Goal: Task Accomplishment & Management: Manage account settings

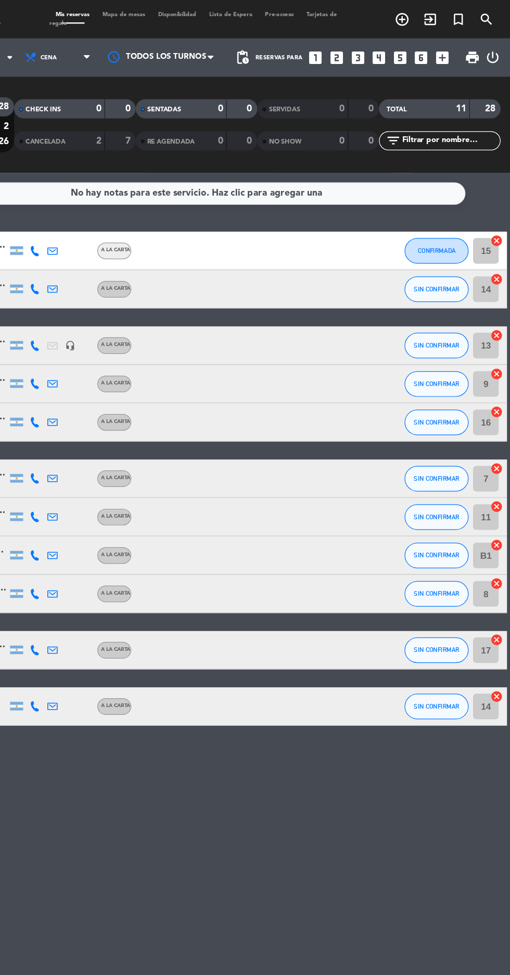
click at [167, 113] on div "2" at bounding box center [167, 115] width 21 height 12
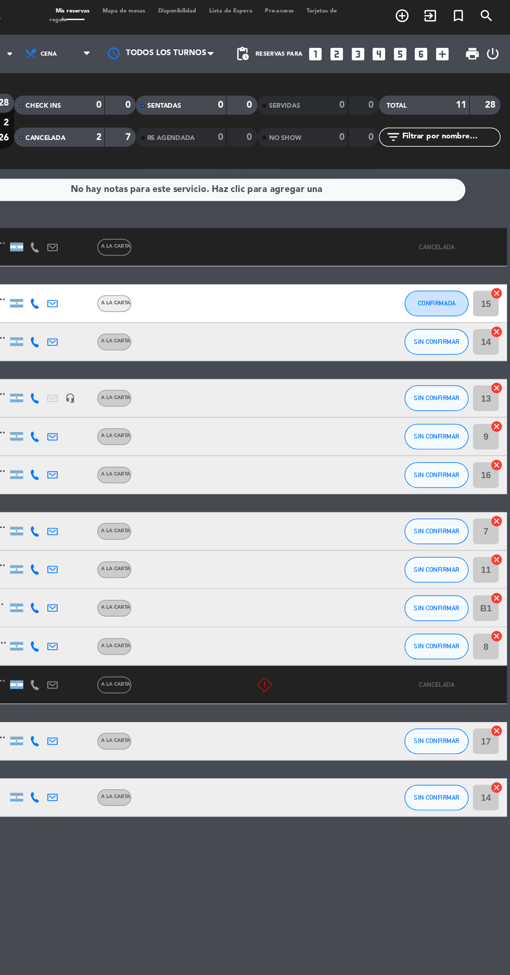
click at [497, 46] on icon "power_settings_new" at bounding box center [496, 47] width 12 height 12
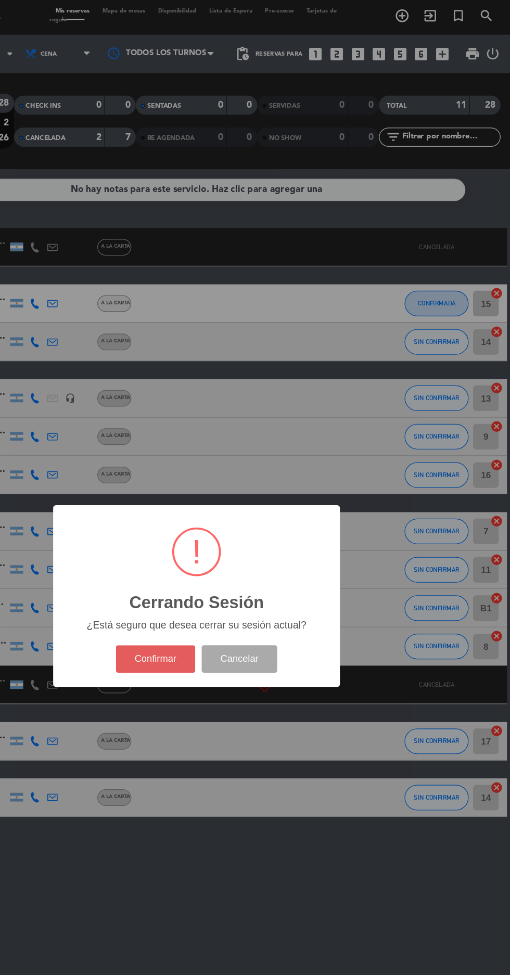
click at [220, 540] on button "Confirmar" at bounding box center [221, 539] width 65 height 22
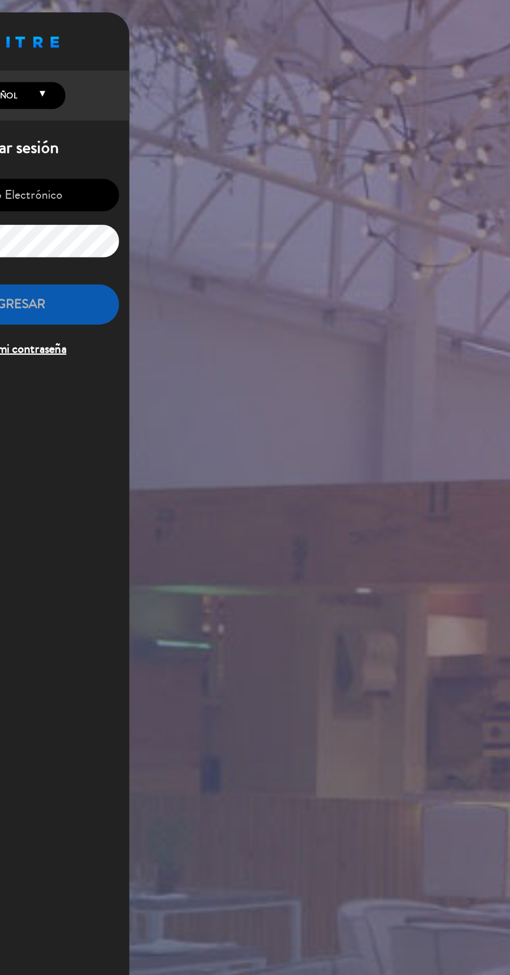
click at [138, 160] on input "email" at bounding box center [106, 161] width 171 height 27
type input "[EMAIL_ADDRESS][DOMAIN_NAME]"
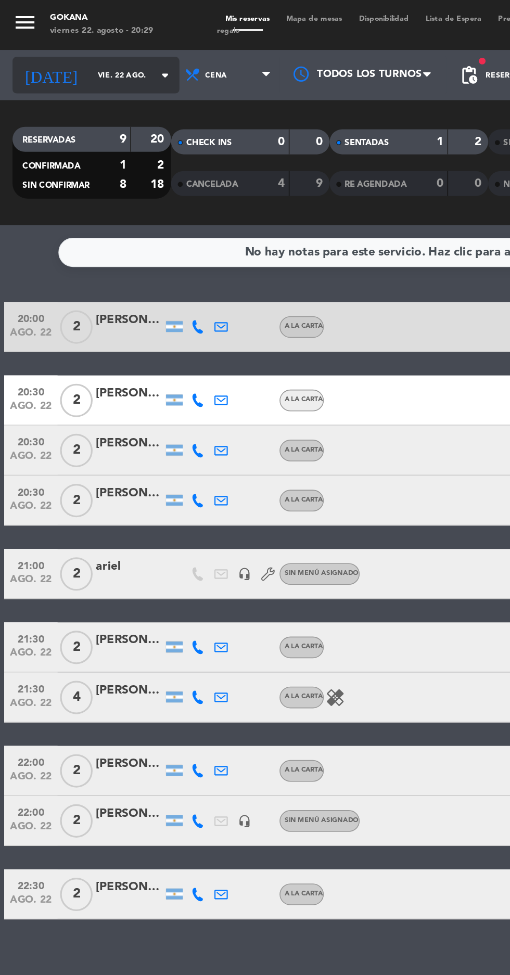
click at [71, 46] on input "vie. 22 ago." at bounding box center [89, 47] width 66 height 16
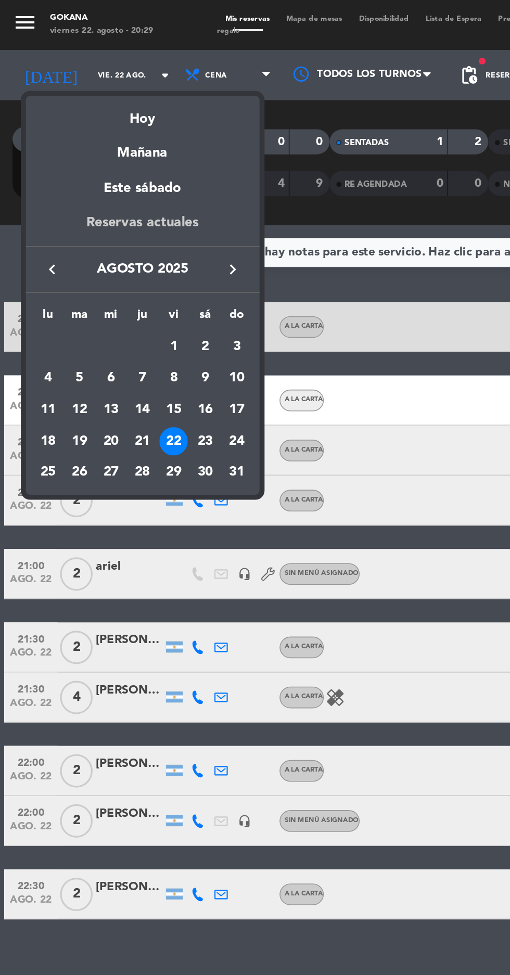
click at [75, 142] on div "Reservas actuales" at bounding box center [89, 142] width 146 height 21
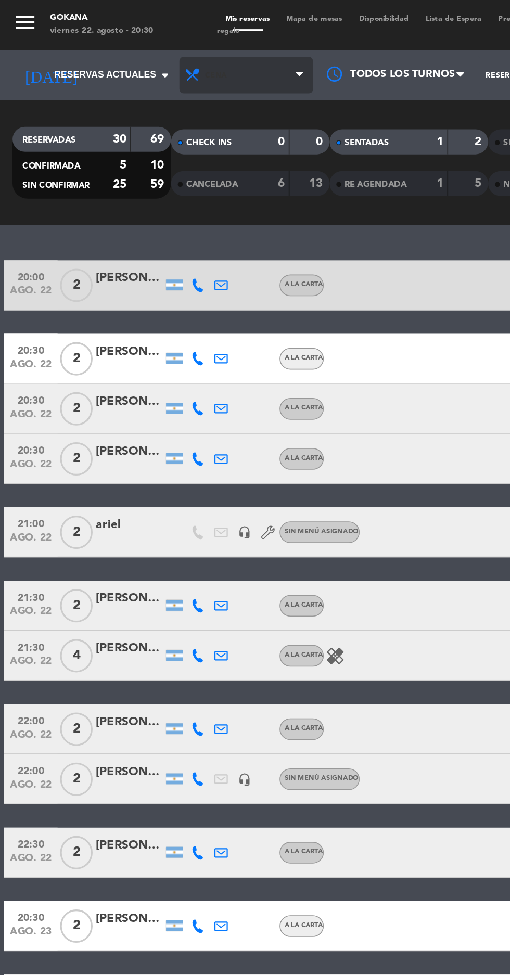
click at [151, 52] on span "Cena" at bounding box center [153, 46] width 83 height 23
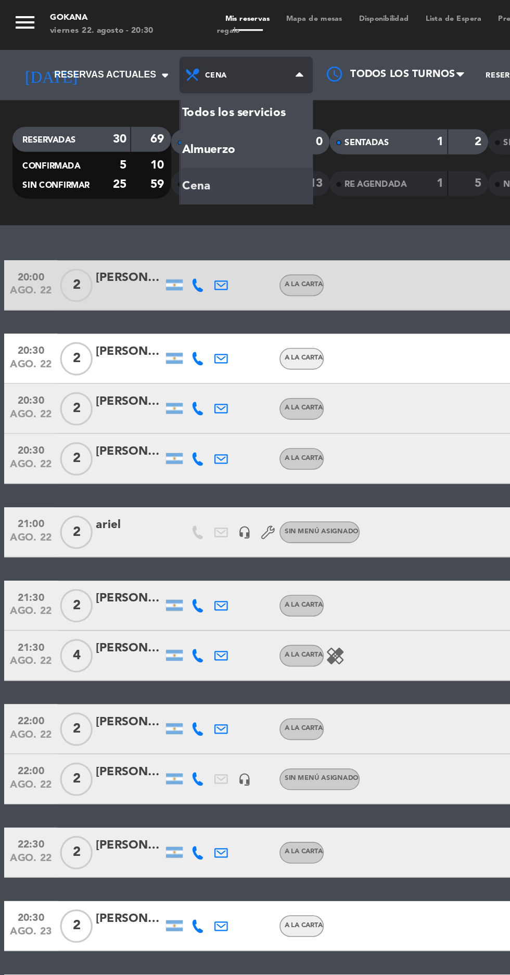
click at [118, 70] on div "menu GOKANA viernes 22. agosto - 20:30 Mis reservas Mapa de mesas Disponibilida…" at bounding box center [255, 70] width 510 height 141
